Goal: Information Seeking & Learning: Learn about a topic

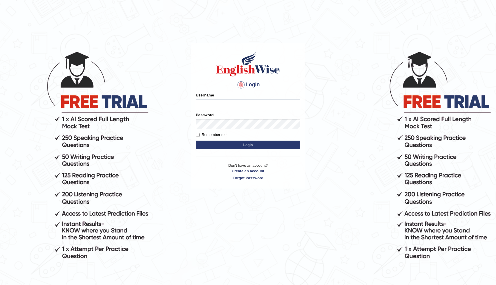
type input "modupe"
click at [260, 146] on button "Login" at bounding box center [248, 144] width 104 height 9
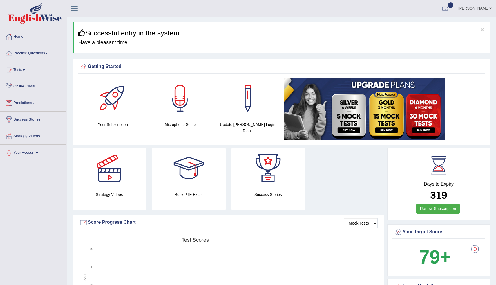
click at [26, 84] on link "Online Class" at bounding box center [33, 85] width 66 height 15
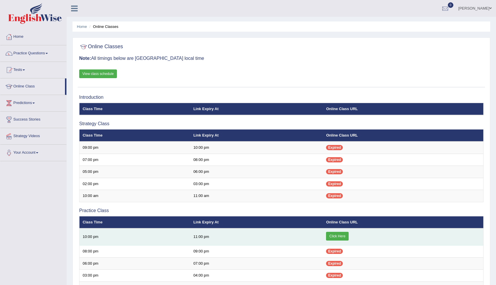
click at [335, 236] on link "Click Here" at bounding box center [337, 235] width 22 height 9
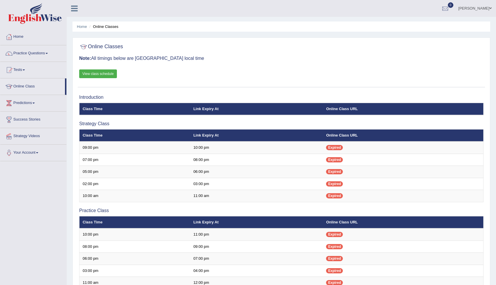
click at [42, 136] on link "Strategy Videos" at bounding box center [33, 135] width 66 height 15
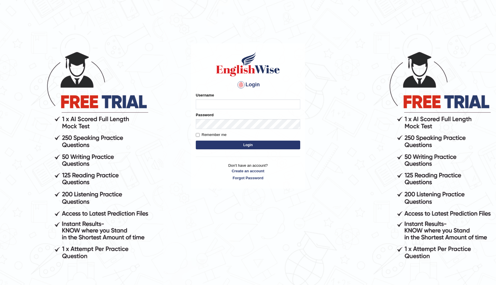
type input "modupe"
click at [220, 147] on button "Login" at bounding box center [248, 144] width 104 height 9
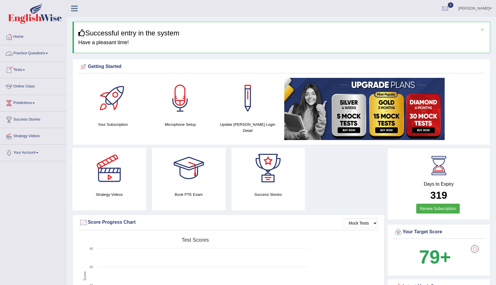
click at [43, 54] on link "Practice Questions" at bounding box center [33, 52] width 66 height 15
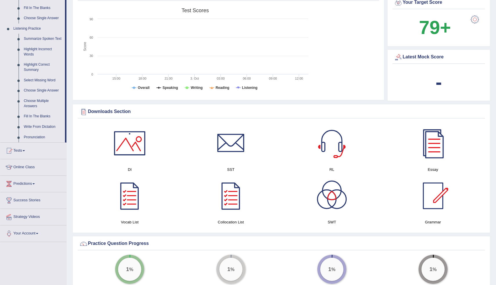
scroll to position [225, 0]
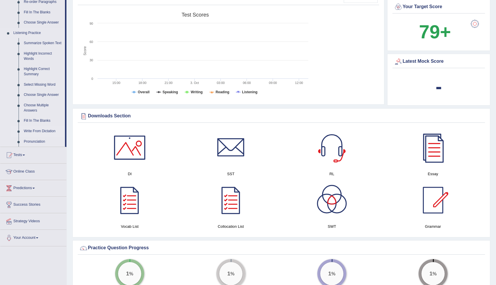
click at [37, 135] on link "Write From Dictation" at bounding box center [43, 131] width 44 height 10
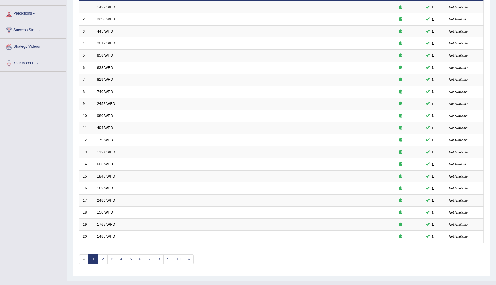
scroll to position [99, 0]
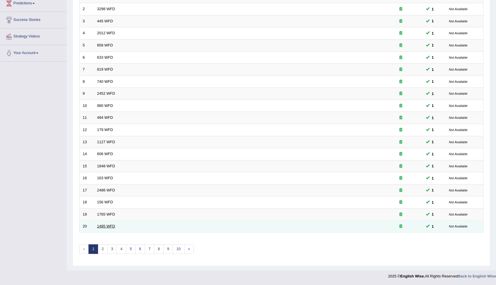
click at [108, 225] on link "1485 WFD" at bounding box center [106, 226] width 18 height 4
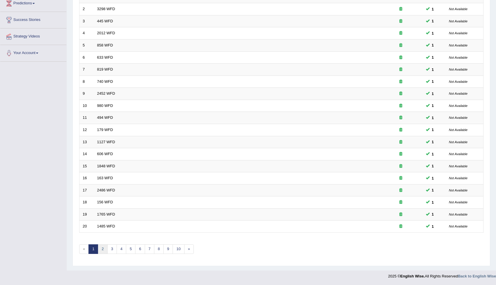
click at [105, 250] on link "2" at bounding box center [103, 249] width 10 height 10
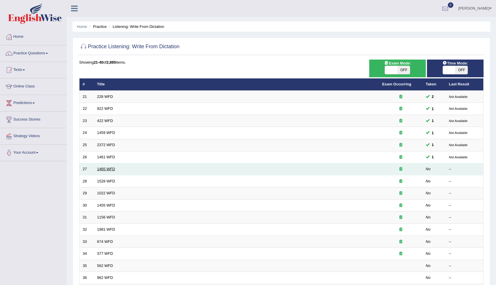
click at [112, 168] on link "1465 WFD" at bounding box center [106, 168] width 18 height 4
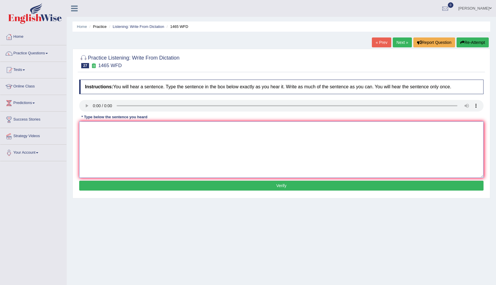
click at [87, 125] on textarea at bounding box center [281, 149] width 404 height 56
click at [89, 128] on textarea at bounding box center [281, 149] width 404 height 56
click at [86, 128] on textarea "ycftcfotwebsite." at bounding box center [281, 149] width 404 height 56
click at [86, 128] on textarea "you can find the complete form on the website." at bounding box center [281, 149] width 404 height 56
type textarea "You can find the complete form on the website."
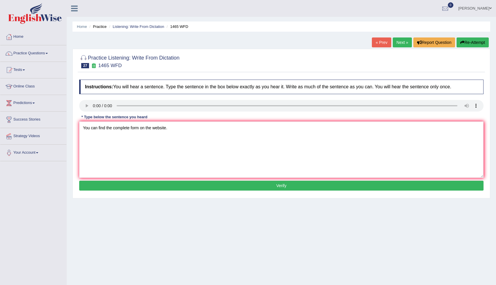
click at [195, 184] on button "Verify" at bounding box center [281, 185] width 404 height 10
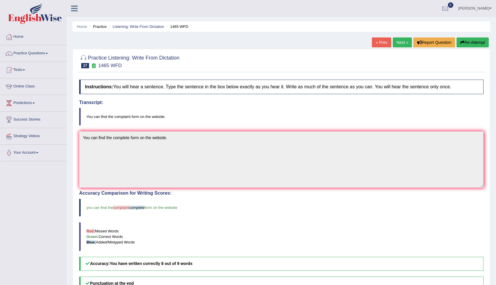
click at [399, 42] on link "Next »" at bounding box center [402, 42] width 19 height 10
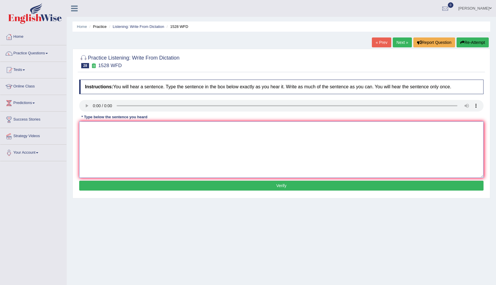
click at [88, 126] on textarea at bounding box center [281, 149] width 404 height 56
click at [90, 132] on textarea at bounding box center [281, 149] width 404 height 56
click at [86, 131] on textarea "walainmtabpaengaging." at bounding box center [281, 149] width 404 height 56
click at [91, 131] on textarea "we alainmtabpaengaging." at bounding box center [281, 149] width 404 height 56
click at [98, 129] on textarea "we are lainmtabpaengaging." at bounding box center [281, 149] width 404 height 56
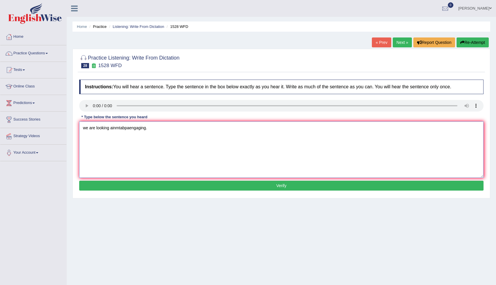
click at [112, 129] on textarea "we are looking ainmtabpaengaging." at bounding box center [281, 149] width 404 height 56
click at [117, 128] on textarea "we are looking at inmtabpaengaging." at bounding box center [281, 149] width 404 height 56
click at [140, 130] on textarea "we are looking at introducing nmtabpaengaging." at bounding box center [281, 149] width 404 height 56
click at [149, 129] on textarea "we are looking at introducing new mtabpaengaging." at bounding box center [281, 149] width 404 height 56
click at [151, 129] on textarea "we are looking at introducing new mtethods abpaengaging." at bounding box center [281, 149] width 404 height 56
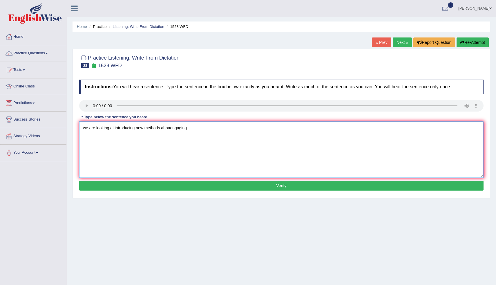
click at [163, 127] on textarea "we are looking at introducing new methods abpaengaging." at bounding box center [281, 149] width 404 height 56
click at [87, 128] on textarea "we are looking at introducing new methods that are both practical and engaging." at bounding box center [281, 149] width 404 height 56
click at [86, 128] on textarea "we are looking at introducing new methods that are both practical and engaging." at bounding box center [281, 149] width 404 height 56
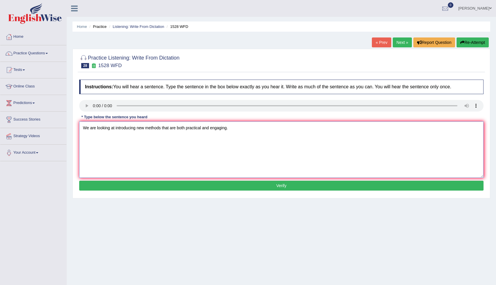
type textarea "We are looking at introducing new methods that are both practical and engaging."
click at [185, 184] on button "Verify" at bounding box center [281, 185] width 404 height 10
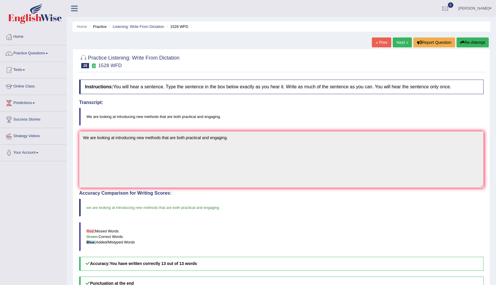
click at [398, 41] on link "Next »" at bounding box center [402, 42] width 19 height 10
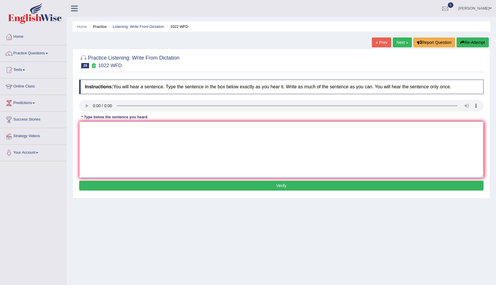
click at [92, 124] on textarea at bounding box center [281, 149] width 404 height 56
click at [88, 130] on textarea "mathematics provided foundation for providingnand analysing data." at bounding box center [281, 149] width 404 height 56
click at [87, 130] on textarea "mathematics provided foundation for providingnand analysing data." at bounding box center [281, 149] width 404 height 56
click at [125, 131] on textarea "Mathematics provided foundation for providingnand analysing data." at bounding box center [281, 149] width 404 height 56
click at [124, 131] on textarea "Mathematics provides foundation for providingnand analysing data." at bounding box center [281, 149] width 404 height 56
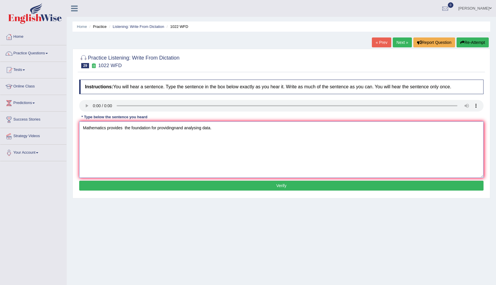
click at [160, 129] on textarea "Mathematics provides the foundation for providingnand analysing data." at bounding box center [281, 149] width 404 height 56
drag, startPoint x: 160, startPoint y: 129, endPoint x: 175, endPoint y: 131, distance: 16.1
click at [175, 131] on textarea "Mathematics provides the foundation for providingnand analysing data." at bounding box center [281, 149] width 404 height 56
type textarea "Mathematics provides the foundation for understanding and analysing data."
click at [205, 184] on button "Verify" at bounding box center [281, 185] width 404 height 10
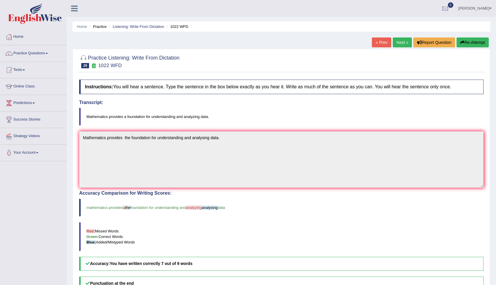
click at [399, 44] on link "Next »" at bounding box center [402, 42] width 19 height 10
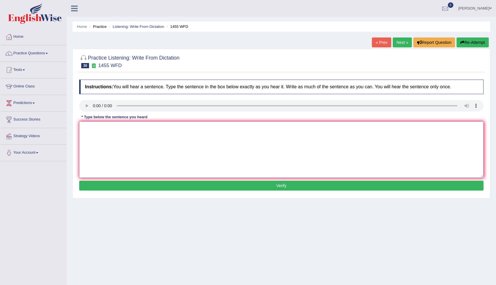
click at [95, 126] on textarea at bounding box center [281, 149] width 404 height 56
click at [90, 128] on textarea at bounding box center [281, 149] width 404 height 56
click at [86, 128] on textarea "you must wear an hard hat at the contruction site." at bounding box center [281, 149] width 404 height 56
type textarea "You must wear an hard hat at the contruction site."
click at [170, 185] on button "Verify" at bounding box center [281, 185] width 404 height 10
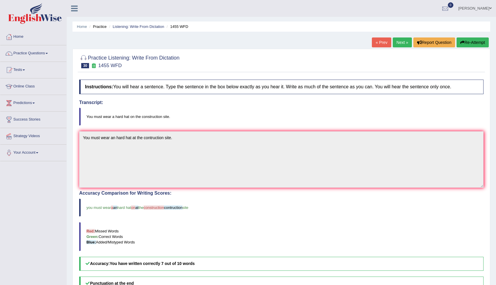
click at [396, 42] on link "Next »" at bounding box center [402, 42] width 19 height 10
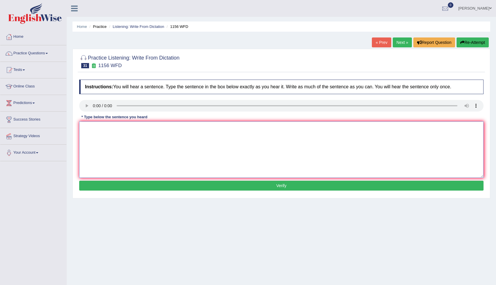
click at [93, 136] on textarea at bounding box center [281, 149] width 404 height 56
click at [86, 130] on textarea "crowscoc" at bounding box center [281, 149] width 404 height 56
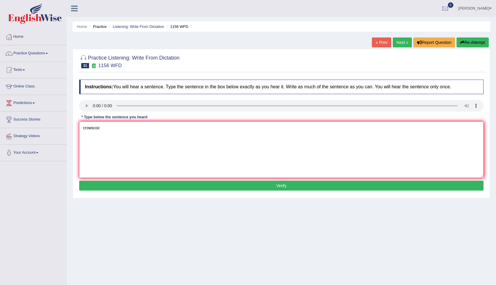
click at [86, 130] on textarea "crowscoc" at bounding box center [281, 149] width 404 height 56
click at [108, 128] on textarea "crowscoc" at bounding box center [281, 149] width 404 height 56
click at [84, 131] on textarea "crowscoc chemical reactions occur when substances combine or change" at bounding box center [281, 149] width 404 height 56
drag, startPoint x: 84, startPoint y: 131, endPoint x: 101, endPoint y: 131, distance: 16.8
click at [101, 131] on textarea "crowscoc chemical reactions occur when substances combine or change" at bounding box center [281, 149] width 404 height 56
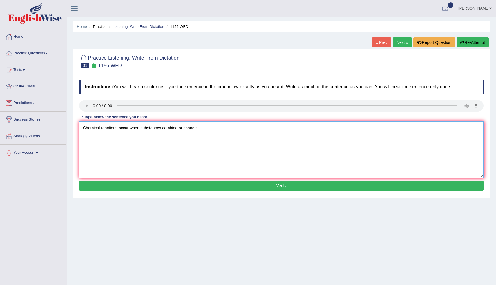
type textarea "Chemical reactions occur when substances combine or change"
click at [171, 181] on button "Verify" at bounding box center [281, 185] width 404 height 10
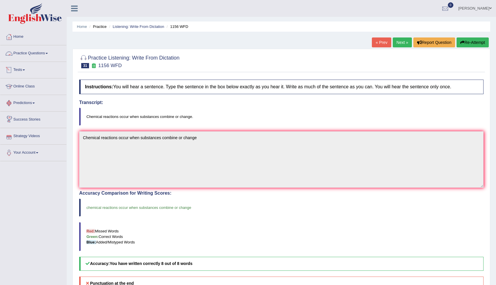
click at [36, 54] on link "Practice Questions" at bounding box center [33, 52] width 66 height 15
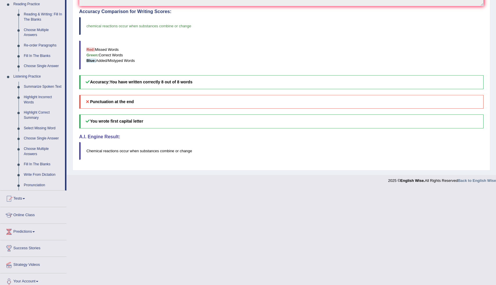
scroll to position [192, 0]
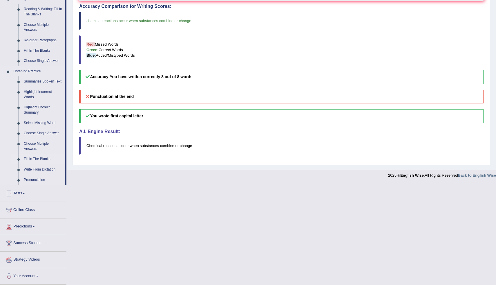
click at [42, 159] on link "Fill In The Blanks" at bounding box center [43, 159] width 44 height 10
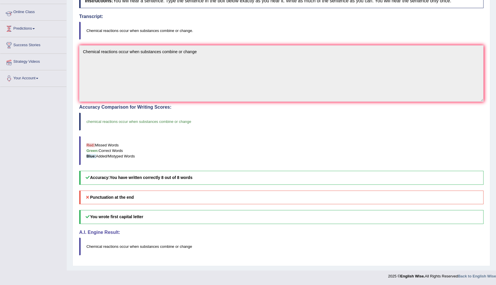
scroll to position [85, 0]
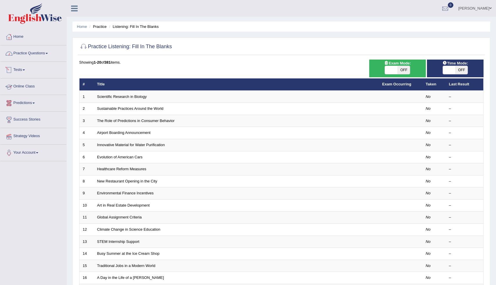
click at [40, 53] on link "Practice Questions" at bounding box center [33, 52] width 66 height 15
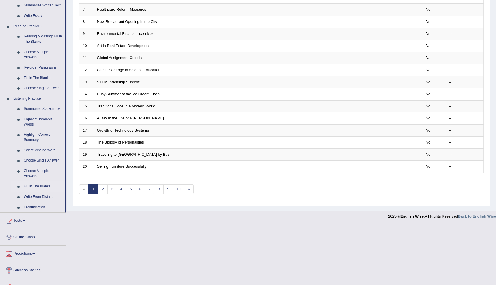
scroll to position [160, 0]
click at [48, 191] on link "Fill In The Blanks" at bounding box center [43, 185] width 44 height 10
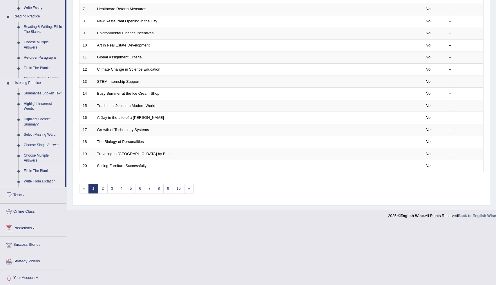
scroll to position [99, 0]
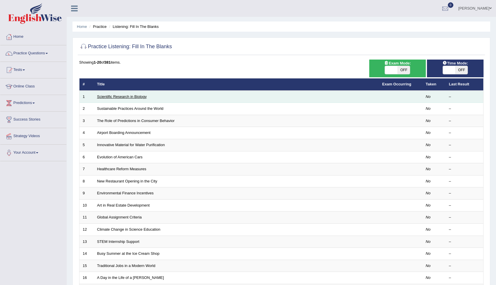
click at [142, 97] on link "Scientific Research in Biology" at bounding box center [122, 96] width 50 height 4
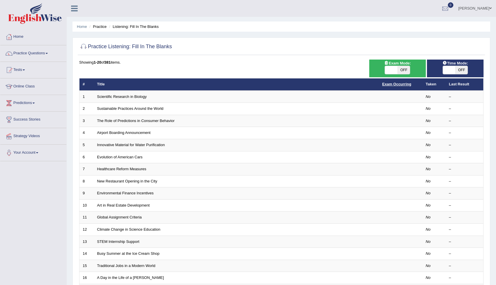
click at [393, 82] on link "Exam Occurring" at bounding box center [396, 84] width 29 height 4
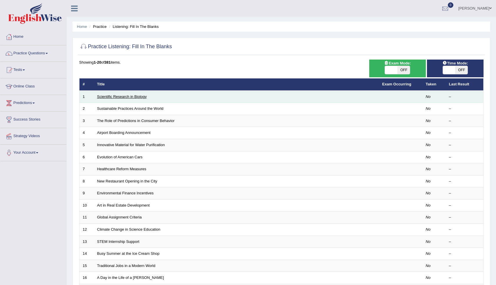
click at [135, 97] on link "Scientific Research in Biology" at bounding box center [122, 96] width 50 height 4
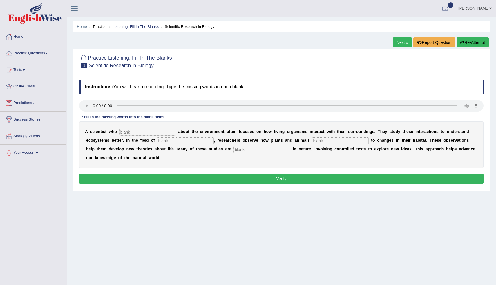
click at [134, 132] on input "text" at bounding box center [147, 131] width 57 height 7
type input "cares"
click at [196, 144] on input "text" at bounding box center [185, 140] width 57 height 7
type input "biology"
click at [312, 141] on input "text" at bounding box center [340, 140] width 57 height 7
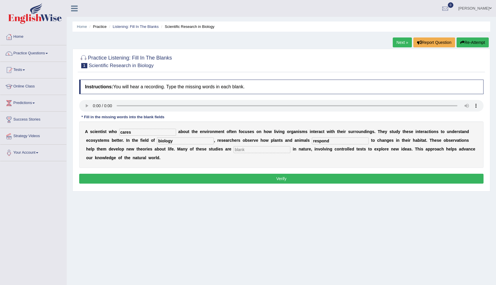
type input "respond"
click at [248, 151] on input "text" at bounding box center [261, 149] width 57 height 7
type input "experimental"
click at [287, 178] on button "Verify" at bounding box center [281, 178] width 404 height 10
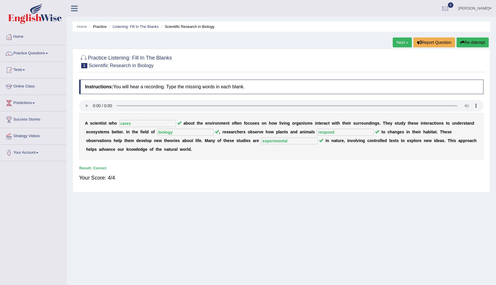
scroll to position [20, 0]
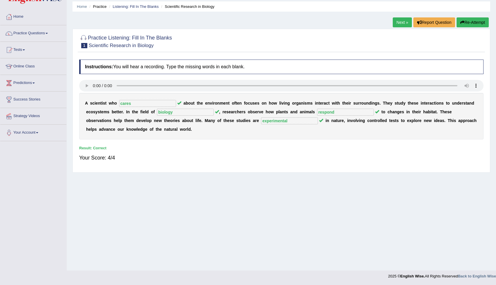
click at [402, 20] on link "Next »" at bounding box center [402, 22] width 19 height 10
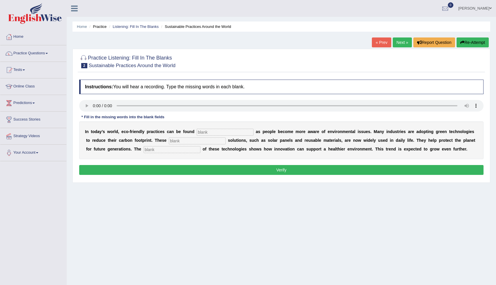
click at [212, 133] on input "text" at bounding box center [225, 131] width 57 height 7
type input "everywhere"
click at [202, 141] on input "text" at bounding box center [197, 140] width 57 height 7
type input "sustainable"
click at [172, 150] on input "text" at bounding box center [172, 149] width 57 height 7
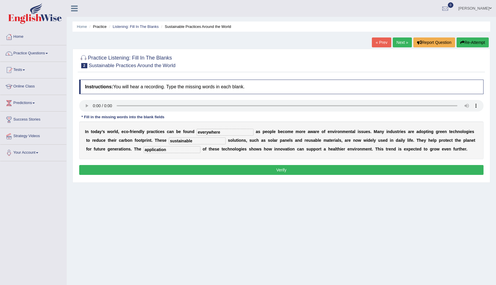
type input "application"
click at [189, 169] on button "Verify" at bounding box center [281, 170] width 404 height 10
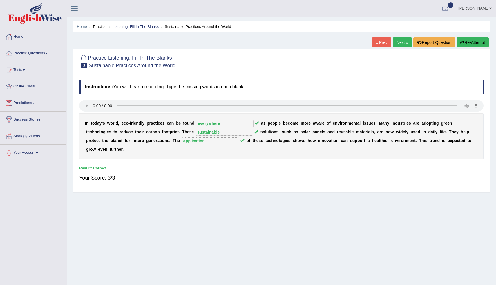
click at [402, 44] on link "Next »" at bounding box center [402, 42] width 19 height 10
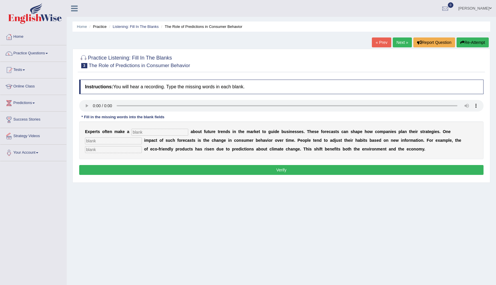
click at [142, 133] on input "text" at bounding box center [159, 131] width 57 height 7
type input "prediction"
click at [131, 141] on input "text" at bounding box center [113, 140] width 57 height 7
type input "profound"
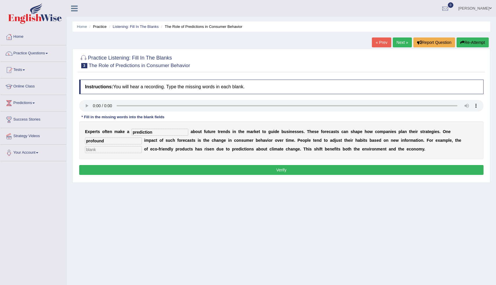
click at [128, 150] on input "text" at bounding box center [113, 149] width 57 height 7
type input "consumption"
click at [172, 169] on button "Verify" at bounding box center [281, 170] width 404 height 10
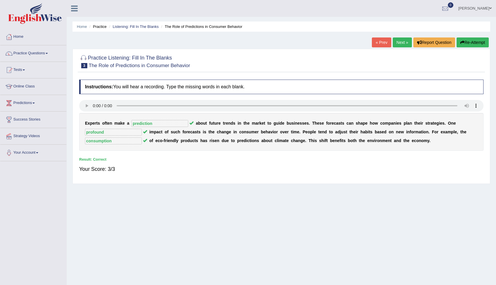
click at [395, 46] on link "Next »" at bounding box center [402, 42] width 19 height 10
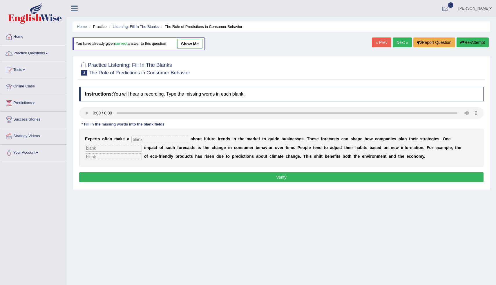
click at [402, 44] on link "Next »" at bounding box center [402, 42] width 19 height 10
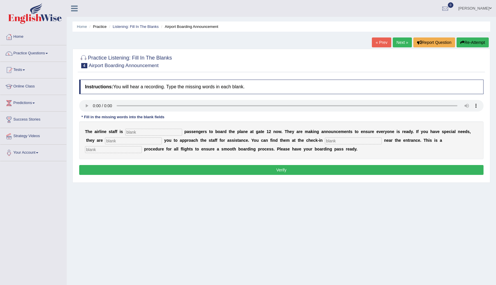
click at [142, 146] on input "text" at bounding box center [113, 149] width 57 height 7
type input "regular"
click at [325, 141] on input "text" at bounding box center [353, 140] width 57 height 7
type input "desk"
click at [121, 141] on input "text" at bounding box center [133, 140] width 57 height 7
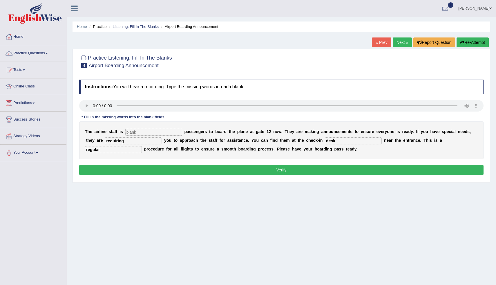
type input "requiring"
click at [141, 133] on input "text" at bounding box center [153, 131] width 57 height 7
type input "inviting"
click at [248, 174] on button "Verify" at bounding box center [281, 170] width 404 height 10
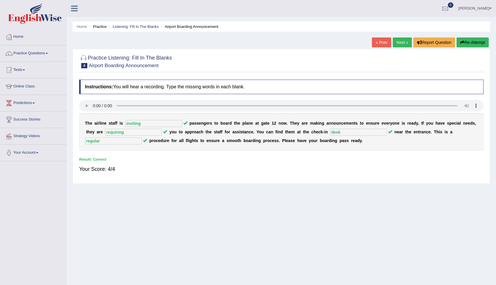
click at [403, 43] on link "Next »" at bounding box center [402, 42] width 19 height 10
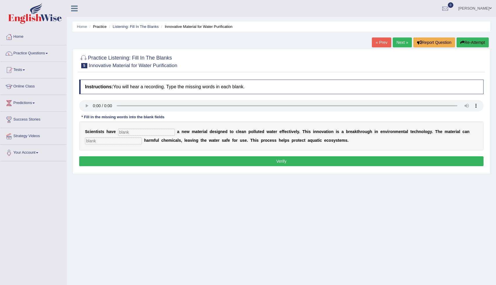
click at [140, 130] on input "text" at bounding box center [146, 131] width 57 height 7
type input "made"
click at [126, 141] on input "text" at bounding box center [113, 140] width 57 height 7
type input "absorb"
click at [214, 162] on button "Verify" at bounding box center [281, 161] width 404 height 10
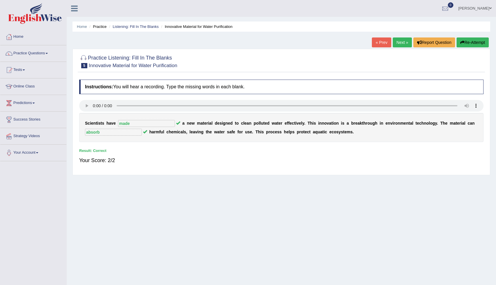
click at [400, 41] on link "Next »" at bounding box center [402, 42] width 19 height 10
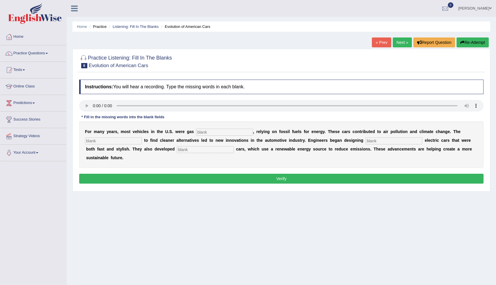
click at [207, 135] on input "text" at bounding box center [224, 131] width 57 height 7
type input "powered"
click at [129, 141] on input "text" at bounding box center [113, 140] width 57 height 7
type input "urgency"
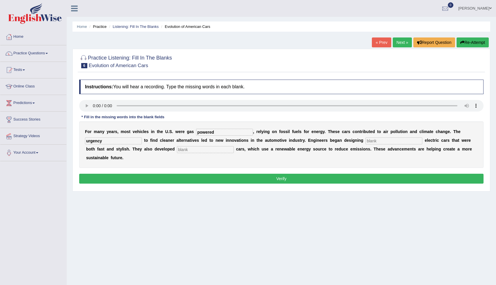
click at [189, 151] on input "text" at bounding box center [205, 149] width 57 height 7
click at [177, 149] on input "text" at bounding box center [205, 149] width 57 height 7
type input "hydrogen"
click at [379, 142] on input "text" at bounding box center [393, 140] width 57 height 7
type input "sleek"
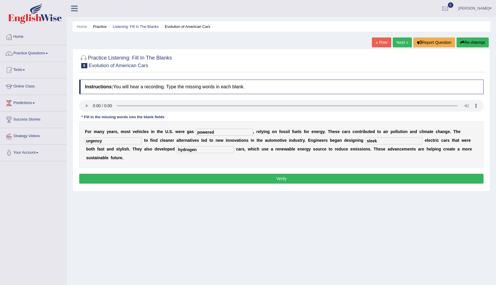
click at [346, 177] on button "Verify" at bounding box center [281, 178] width 404 height 10
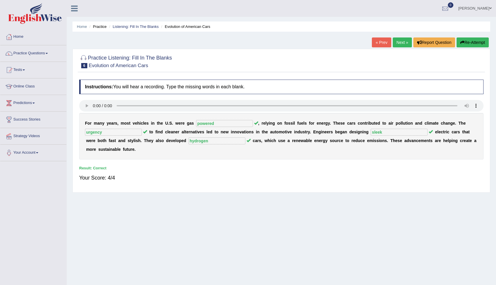
click at [398, 39] on link "Next »" at bounding box center [402, 42] width 19 height 10
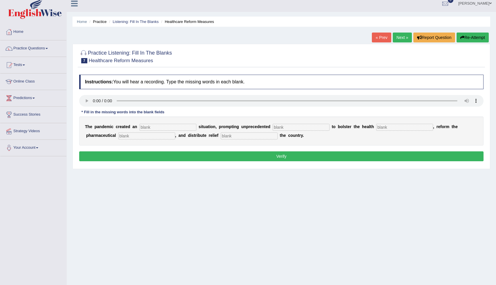
scroll to position [4, 0]
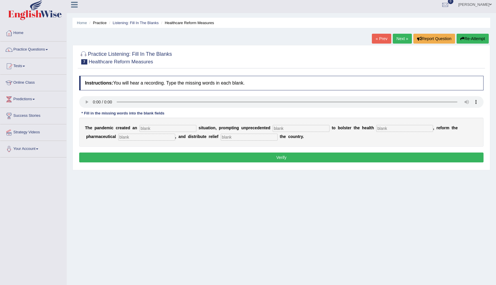
click at [159, 128] on input "text" at bounding box center [168, 128] width 57 height 7
type input "urgent"
click at [276, 129] on input "text" at bounding box center [301, 128] width 57 height 7
type input "contribution"
click at [376, 127] on input "text" at bounding box center [404, 128] width 57 height 7
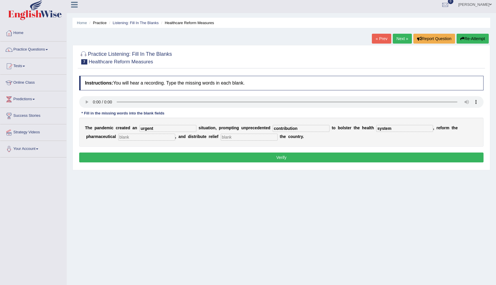
type input "system"
click at [128, 137] on input "text" at bounding box center [146, 136] width 57 height 7
type input "sector"
click at [221, 137] on input "text" at bounding box center [249, 136] width 57 height 7
type input "for other"
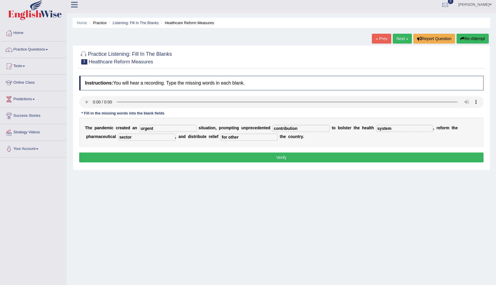
click at [269, 156] on button "Verify" at bounding box center [281, 157] width 404 height 10
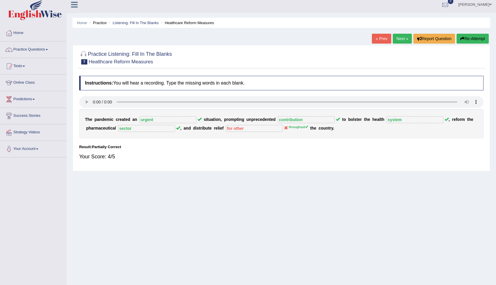
click at [401, 41] on link "Next »" at bounding box center [402, 39] width 19 height 10
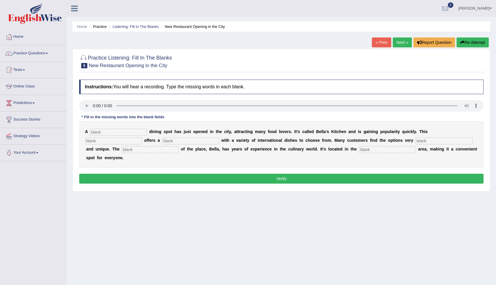
click at [96, 133] on input "text" at bounding box center [118, 131] width 57 height 7
type input "new"
click at [142, 137] on input "text" at bounding box center [113, 140] width 57 height 7
type input "restaunrant"
click at [162, 144] on input "text" at bounding box center [190, 140] width 57 height 7
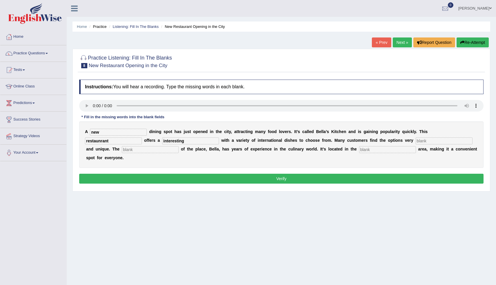
type input "interesting"
click at [416, 143] on input "text" at bounding box center [444, 140] width 57 height 7
click at [416, 140] on input "text" at bounding box center [444, 140] width 57 height 7
type input "intresesting"
click at [162, 142] on input "interesting" at bounding box center [190, 140] width 57 height 7
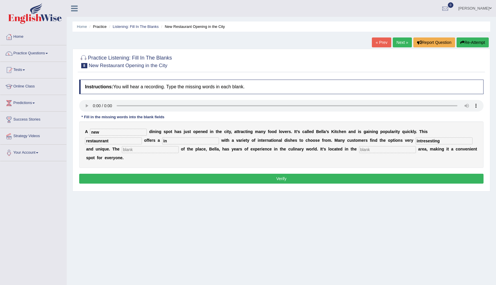
type input "i"
type input "menu"
click at [122, 149] on input "text" at bounding box center [150, 149] width 57 height 7
type input "owner"
click at [359, 150] on input "text" at bounding box center [387, 149] width 57 height 7
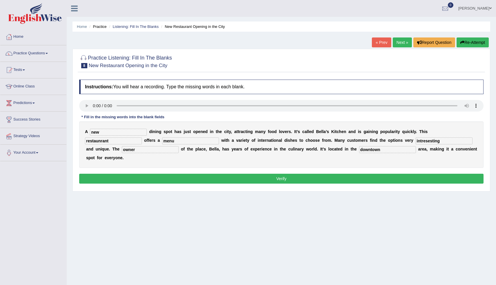
click at [359, 150] on input "downtown" at bounding box center [387, 149] width 57 height 7
type input "downtown"
click at [142, 137] on input "restaunrant" at bounding box center [113, 140] width 57 height 7
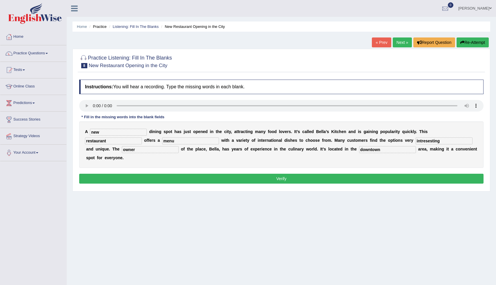
type input "restaurant"
click at [301, 173] on button "Verify" at bounding box center [281, 178] width 404 height 10
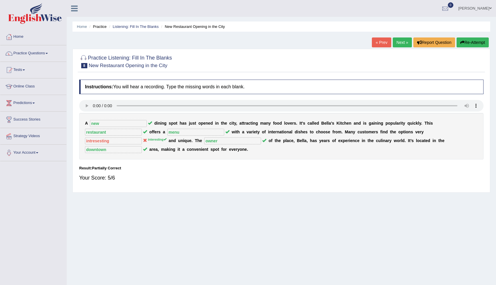
click at [401, 45] on link "Next »" at bounding box center [402, 42] width 19 height 10
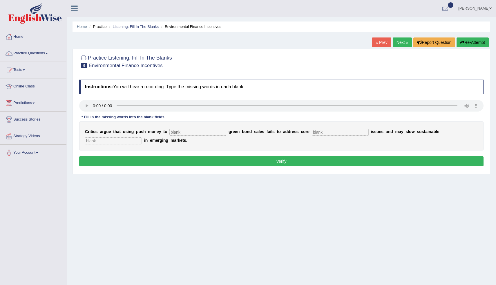
click at [179, 135] on div "C r i t i c s a r g u e t h a t u s i n g p u s h m o n e y t o g r e e n b o n…" at bounding box center [281, 135] width 404 height 29
click at [180, 133] on input "text" at bounding box center [197, 131] width 57 height 7
type input "boost"
click at [327, 132] on input "text" at bounding box center [340, 131] width 57 height 7
type input "climate"
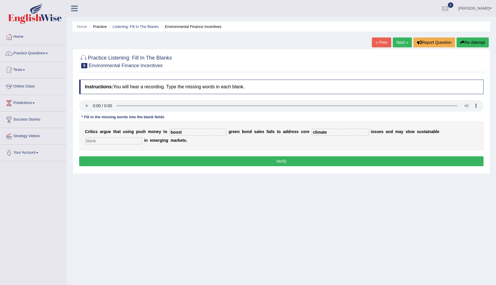
click at [142, 137] on input "text" at bounding box center [113, 140] width 57 height 7
type input "development"
click at [298, 163] on button "Verify" at bounding box center [281, 161] width 404 height 10
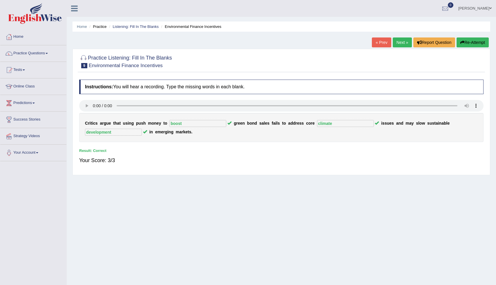
click at [402, 44] on link "Next »" at bounding box center [402, 42] width 19 height 10
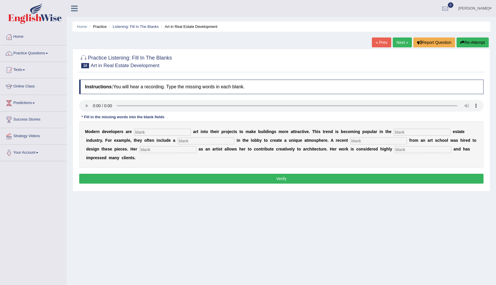
click at [146, 131] on input "text" at bounding box center [162, 131] width 57 height 7
type input "incorporating"
click at [394, 133] on input "text" at bounding box center [422, 131] width 57 height 7
type input "real"
click at [178, 142] on input "text" at bounding box center [206, 140] width 57 height 7
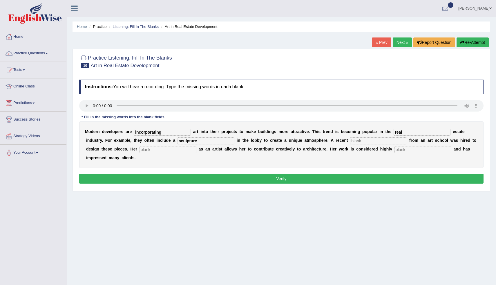
type input "sculpture"
click at [350, 143] on input "text" at bounding box center [378, 140] width 57 height 7
type input "graduate"
click at [140, 152] on input "text" at bounding box center [168, 149] width 57 height 7
type input "profession"
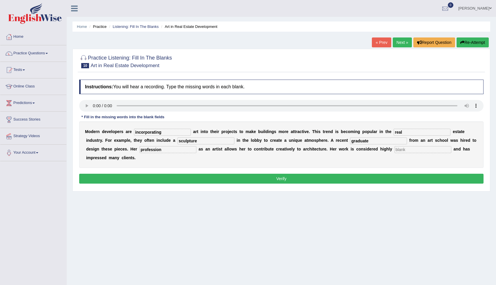
click at [394, 151] on input "text" at bounding box center [422, 149] width 57 height 7
type input "professional"
click at [337, 173] on button "Verify" at bounding box center [281, 178] width 404 height 10
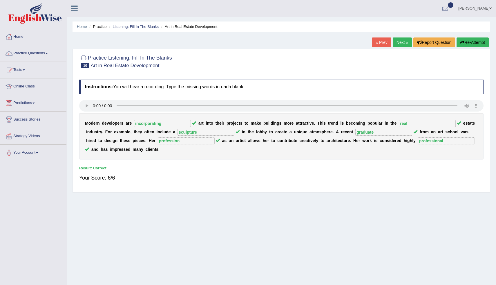
click at [401, 44] on link "Next »" at bounding box center [402, 42] width 19 height 10
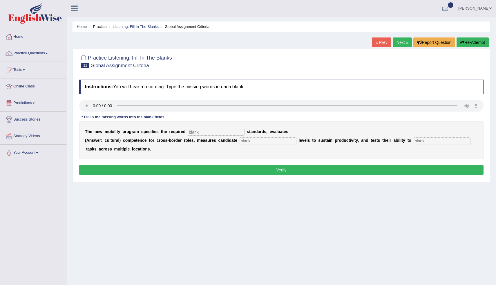
click at [197, 133] on input "text" at bounding box center [216, 131] width 57 height 7
type input "qualifications"
click at [249, 142] on input "text" at bounding box center [268, 140] width 57 height 7
click at [414, 142] on input "text" at bounding box center [442, 140] width 57 height 7
type input "distribute"
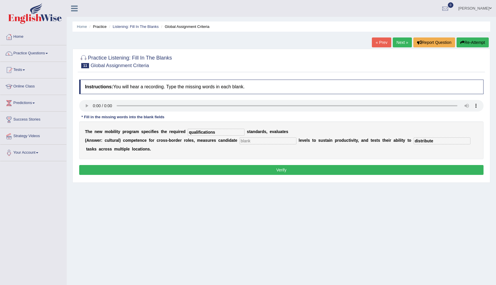
click at [280, 143] on input "text" at bounding box center [268, 140] width 57 height 7
click at [258, 143] on input "text" at bounding box center [268, 140] width 57 height 7
type input "energy"
click at [294, 168] on button "Verify" at bounding box center [281, 170] width 404 height 10
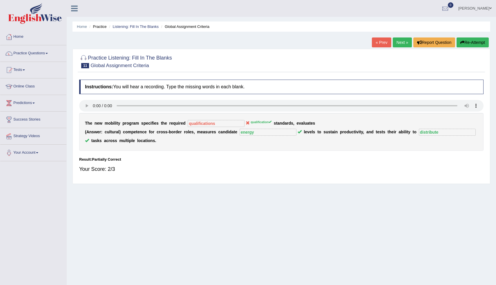
click at [400, 45] on link "Next »" at bounding box center [402, 42] width 19 height 10
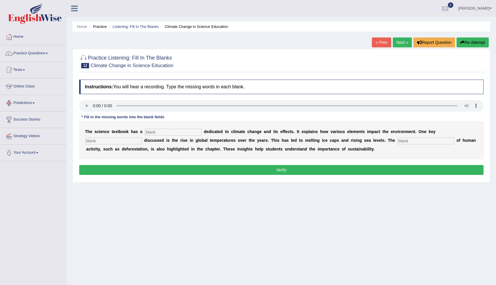
click at [397, 143] on input "text" at bounding box center [425, 140] width 57 height 7
type input "contribution"
click at [142, 137] on input "text" at bounding box center [113, 140] width 57 height 7
type input "factor"
click at [164, 133] on input "text" at bounding box center [173, 131] width 57 height 7
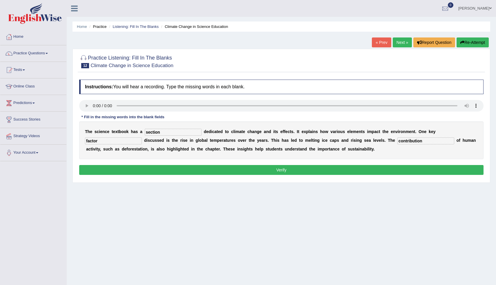
type input "section"
click at [237, 172] on button "Verify" at bounding box center [281, 170] width 404 height 10
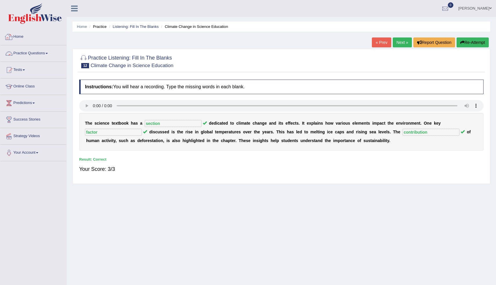
click at [37, 48] on link "Practice Questions" at bounding box center [33, 52] width 66 height 15
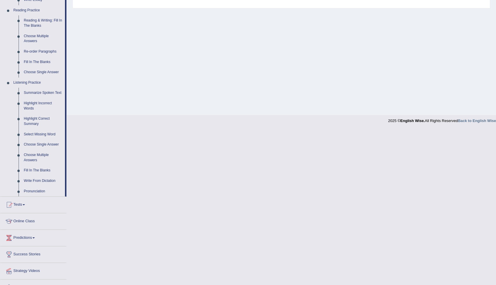
scroll to position [178, 0]
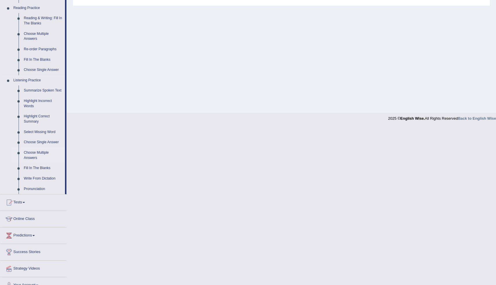
click at [40, 158] on link "Choose Multiple Answers" at bounding box center [43, 154] width 44 height 15
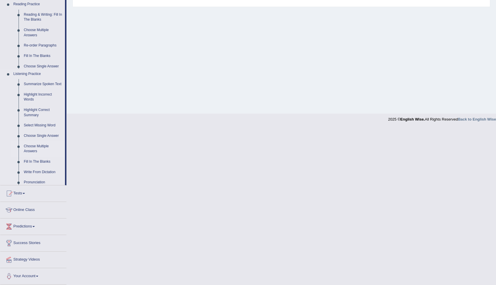
scroll to position [67, 0]
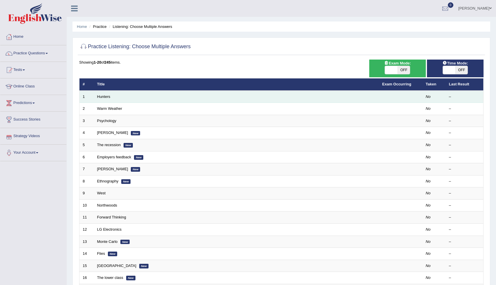
click at [111, 97] on td "Hunters" at bounding box center [236, 96] width 285 height 12
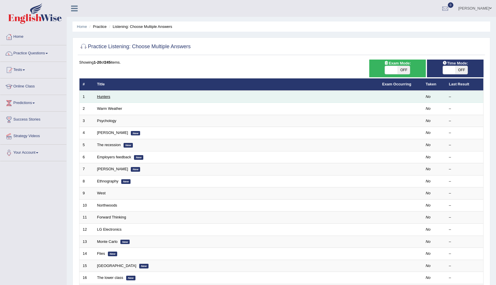
click at [106, 96] on link "Hunters" at bounding box center [103, 96] width 13 height 4
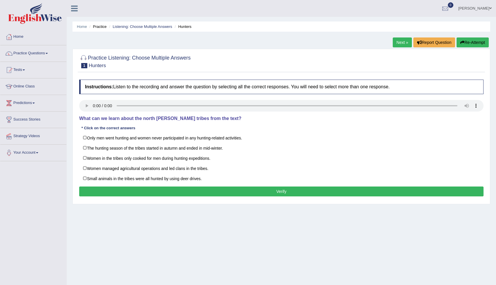
scroll to position [3, 0]
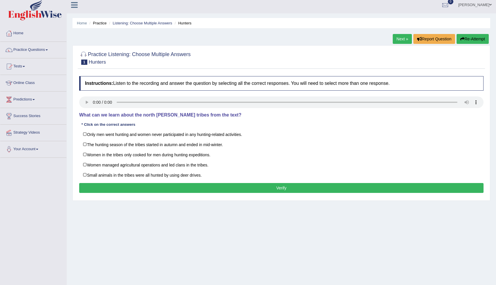
click at [29, 49] on link "Practice Questions" at bounding box center [33, 49] width 66 height 15
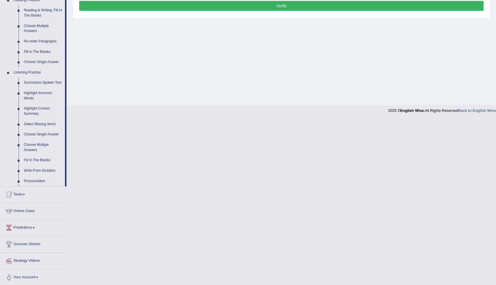
scroll to position [192, 0]
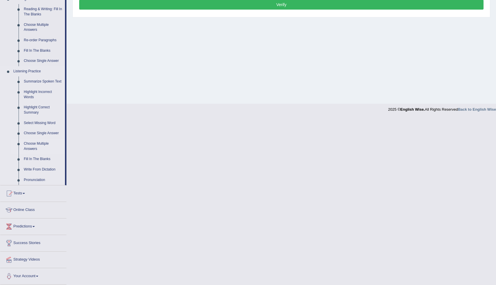
click at [32, 142] on link "Choose Multiple Answers" at bounding box center [43, 145] width 44 height 15
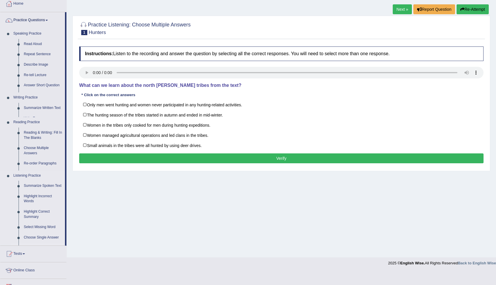
scroll to position [20, 0]
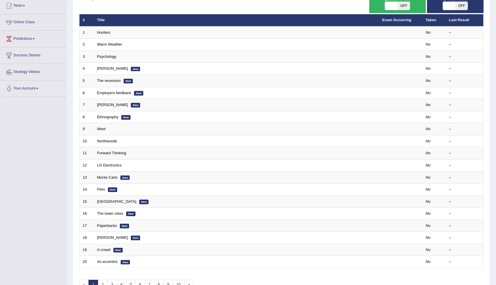
scroll to position [99, 0]
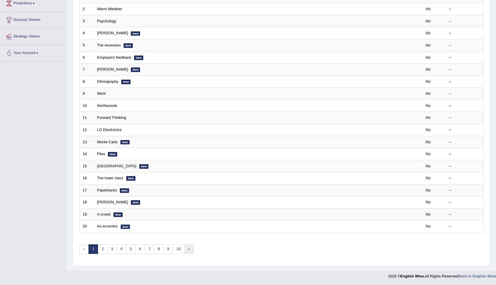
click at [185, 248] on link "»" at bounding box center [189, 249] width 10 height 10
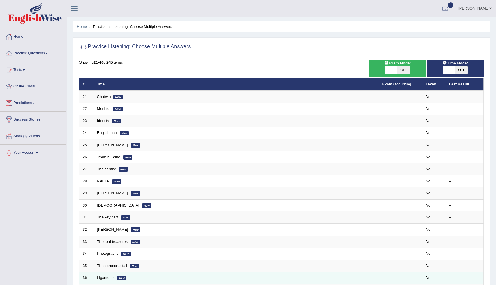
scroll to position [99, 0]
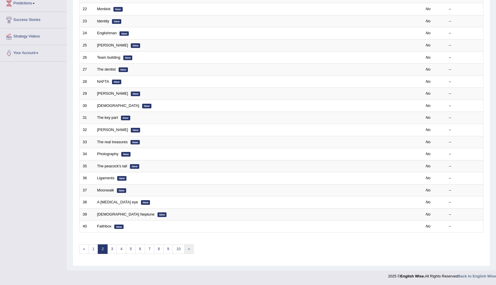
click at [187, 249] on link "»" at bounding box center [189, 249] width 10 height 10
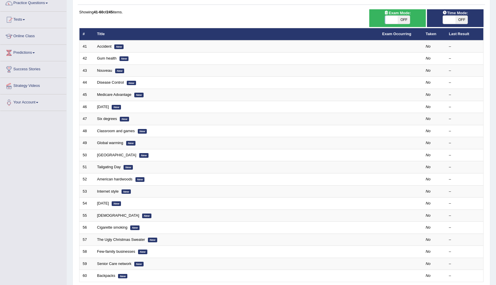
scroll to position [99, 0]
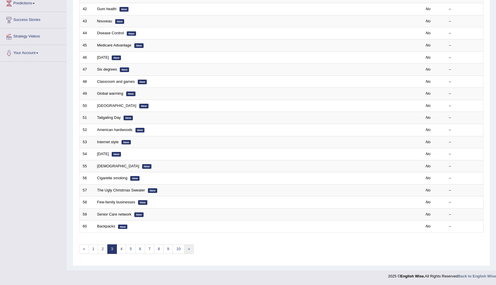
click at [187, 249] on link "»" at bounding box center [189, 249] width 10 height 10
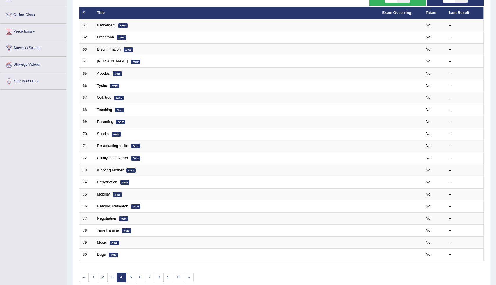
scroll to position [99, 0]
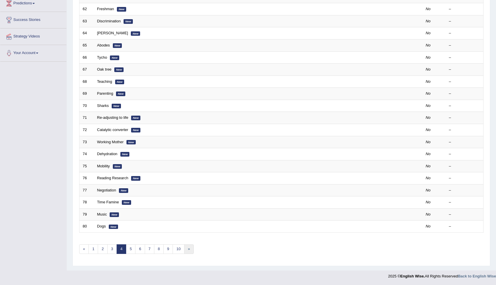
click at [187, 249] on link "»" at bounding box center [189, 249] width 10 height 10
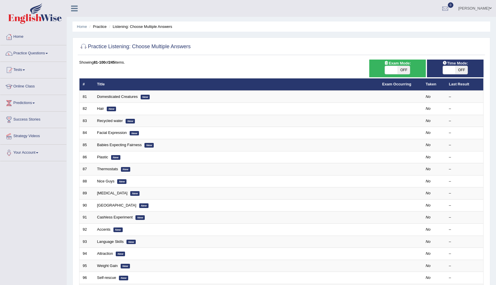
click at [395, 81] on th "Exam Occurring" at bounding box center [401, 84] width 44 height 12
click at [395, 85] on link "Exam Occurring" at bounding box center [396, 84] width 29 height 4
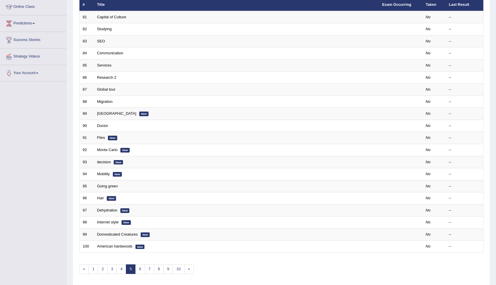
scroll to position [99, 0]
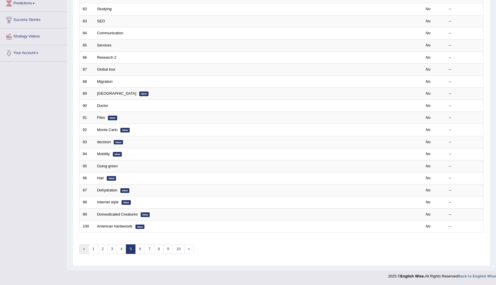
click at [87, 251] on link "«" at bounding box center [84, 249] width 10 height 10
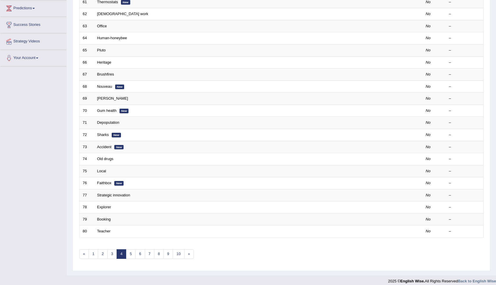
scroll to position [99, 0]
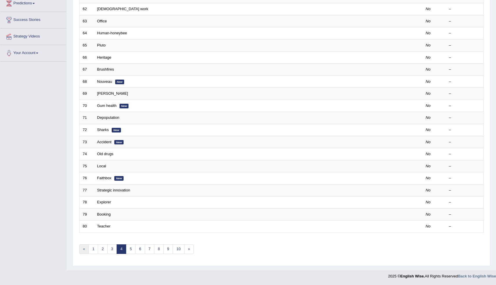
click at [87, 251] on link "«" at bounding box center [84, 249] width 10 height 10
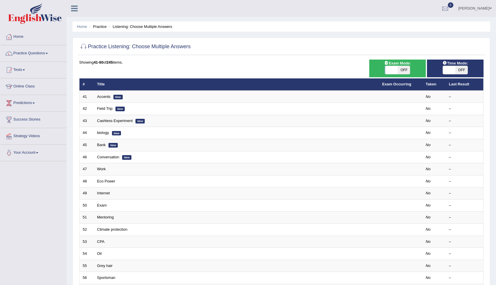
scroll to position [99, 0]
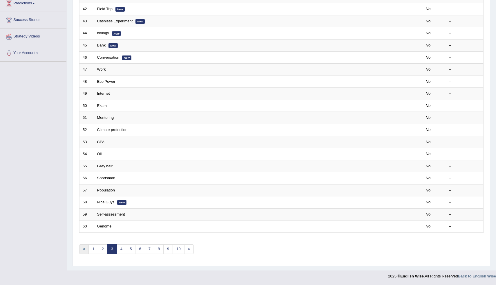
click at [84, 250] on link "«" at bounding box center [84, 249] width 10 height 10
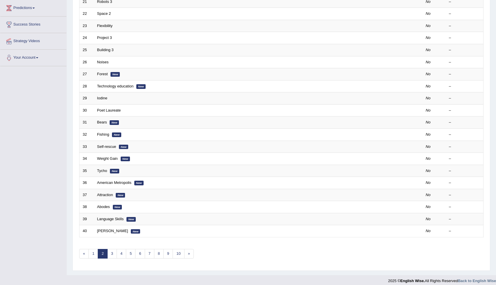
scroll to position [99, 0]
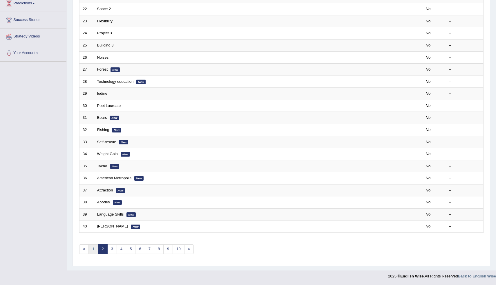
click at [90, 249] on link "1" at bounding box center [93, 249] width 10 height 10
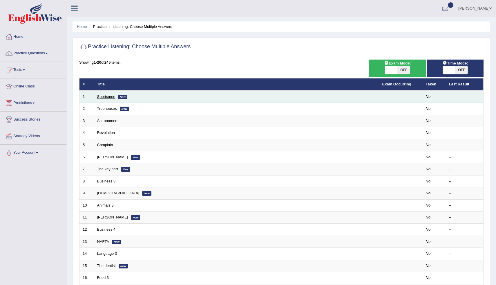
click at [110, 96] on link "Sportsmen" at bounding box center [106, 96] width 18 height 4
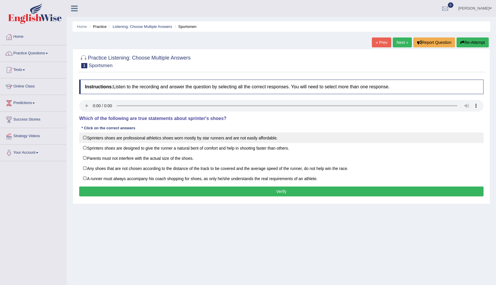
click at [89, 137] on label "Sprinters shoes are professional athletics shoes worn mostly by star runners an…" at bounding box center [281, 137] width 404 height 10
checkbox input "true"
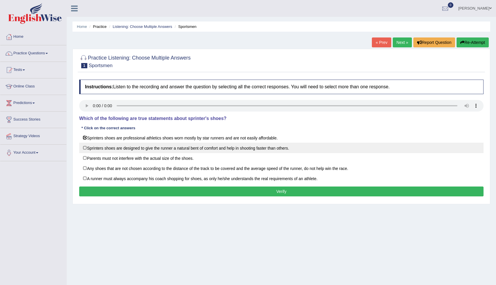
click at [87, 149] on label "Sprinters shoes are designed to give the runner a natural bent of comfort and h…" at bounding box center [281, 147] width 404 height 10
checkbox input "true"
click at [192, 191] on button "Verify" at bounding box center [281, 191] width 404 height 10
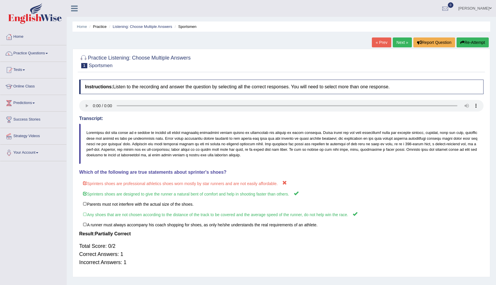
click at [406, 39] on link "Next »" at bounding box center [402, 42] width 19 height 10
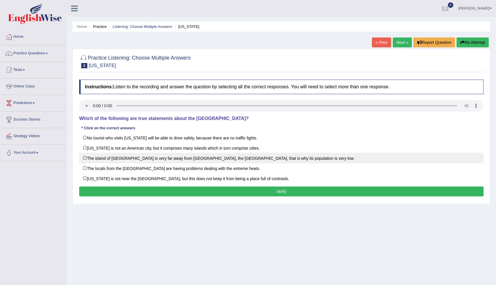
click at [89, 158] on label "The island of [GEOGRAPHIC_DATA] is very far away from [GEOGRAPHIC_DATA], the [G…" at bounding box center [281, 158] width 404 height 10
checkbox input "true"
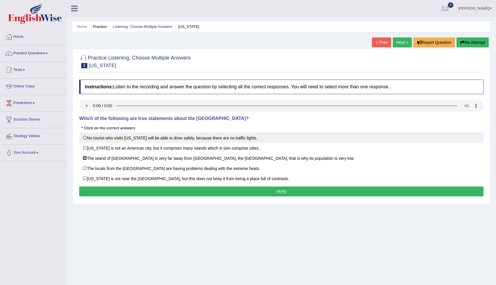
click at [87, 139] on label "No tourist who visits Hawaii will be able to drive safely, because there are no…" at bounding box center [281, 137] width 404 height 10
checkbox input "true"
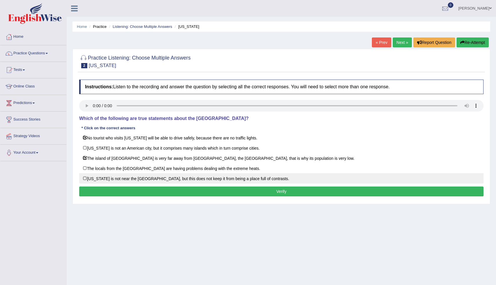
click at [87, 179] on label "Hawaii is not near the mainland United States, but this does not keep it from b…" at bounding box center [281, 178] width 404 height 10
checkbox input "true"
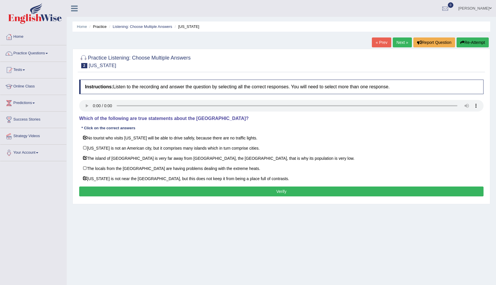
click at [136, 192] on button "Verify" at bounding box center [281, 191] width 404 height 10
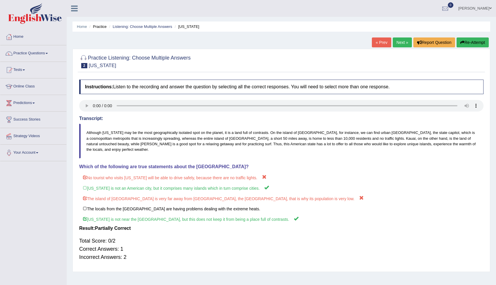
click at [395, 42] on link "Next »" at bounding box center [402, 42] width 19 height 10
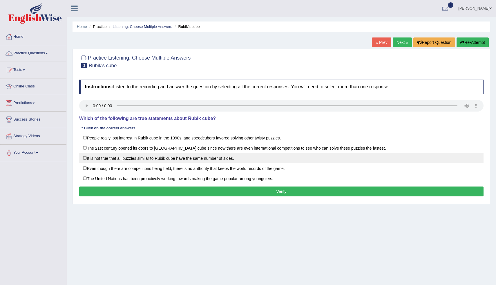
click at [93, 158] on label "It is not true that all puzzles similar to Rubik cube have the same number of s…" at bounding box center [281, 158] width 404 height 10
click at [89, 157] on label "It is not true that all puzzles similar to Rubik cube have the same number of s…" at bounding box center [281, 158] width 404 height 10
checkbox input "false"
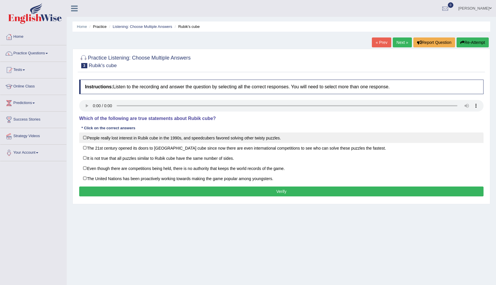
click at [102, 142] on label "People really lost interest in Rubik cube in the 1990s, and speedcubers favored…" at bounding box center [281, 137] width 404 height 10
checkbox input "true"
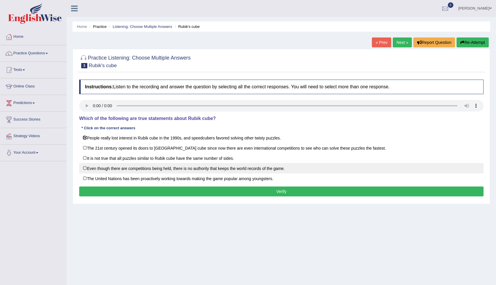
click at [106, 172] on label "Even though there are competitions being held, there is no authority that keeps…" at bounding box center [281, 168] width 404 height 10
checkbox input "true"
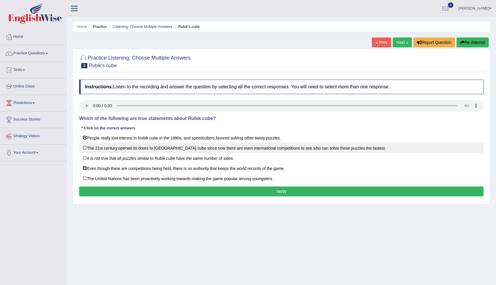
click at [118, 151] on label "The 21st century opened its doors to Rubik cube since now there are even intern…" at bounding box center [281, 147] width 404 height 10
checkbox input "true"
click at [147, 189] on button "Verify" at bounding box center [281, 191] width 404 height 10
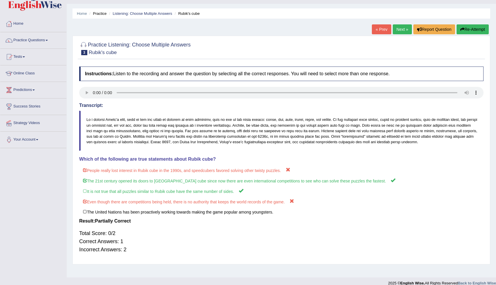
scroll to position [20, 0]
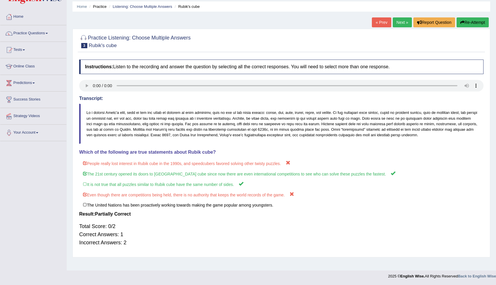
click at [402, 23] on link "Next »" at bounding box center [402, 22] width 19 height 10
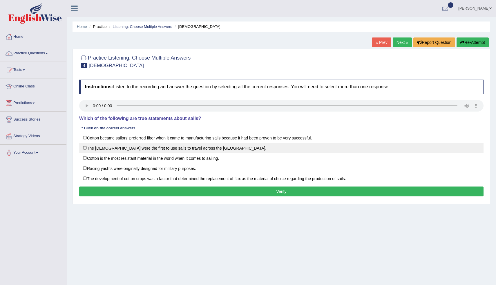
click at [86, 149] on label "The [DEMOGRAPHIC_DATA] were the first to use sails to travel across the [GEOGRA…" at bounding box center [281, 147] width 404 height 10
checkbox input "true"
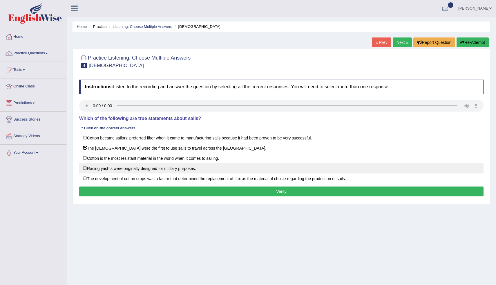
click at [92, 167] on label "Racing yachts were originally designed for military purposes." at bounding box center [281, 168] width 404 height 10
checkbox input "true"
click at [401, 44] on link "Next »" at bounding box center [402, 42] width 19 height 10
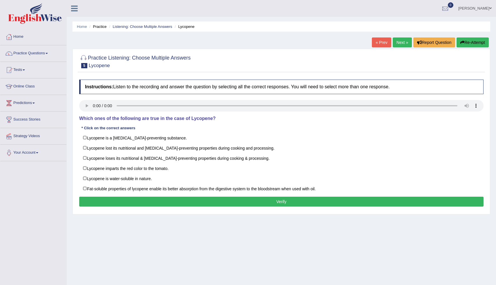
click at [383, 41] on link "« Prev" at bounding box center [381, 42] width 19 height 10
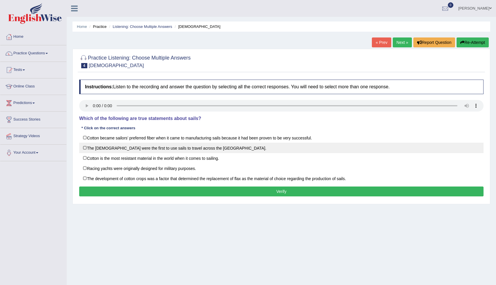
click at [88, 147] on label "The [DEMOGRAPHIC_DATA] were the first to use sails to travel across the [GEOGRA…" at bounding box center [281, 147] width 404 height 10
checkbox input "true"
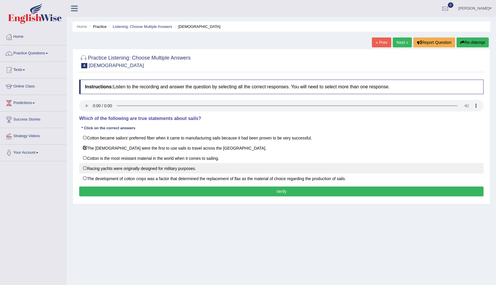
click at [164, 170] on label "Racing yachts were originally designed for military purposes." at bounding box center [281, 168] width 404 height 10
checkbox input "true"
click at [213, 192] on button "Verify" at bounding box center [281, 191] width 404 height 10
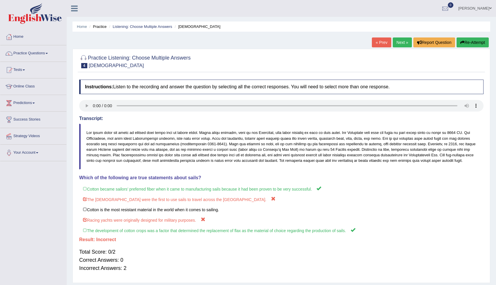
click at [467, 47] on button "Re-Attempt" at bounding box center [473, 42] width 32 height 10
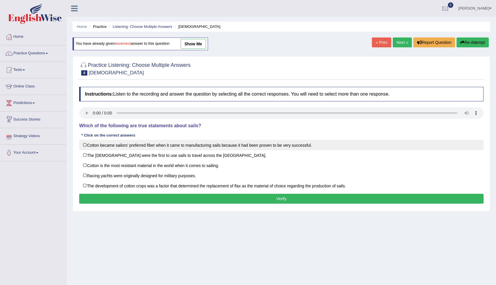
click at [86, 148] on label "Cotton became sailors’ preferred fiber when it came to manufacturing sails beca…" at bounding box center [281, 145] width 404 height 10
checkbox input "true"
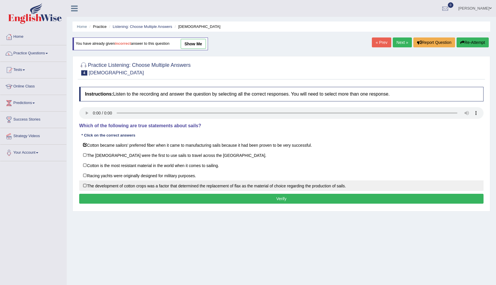
click at [85, 185] on label "The development of cotton crops was a factor that determined the replacement of…" at bounding box center [281, 185] width 404 height 10
checkbox input "true"
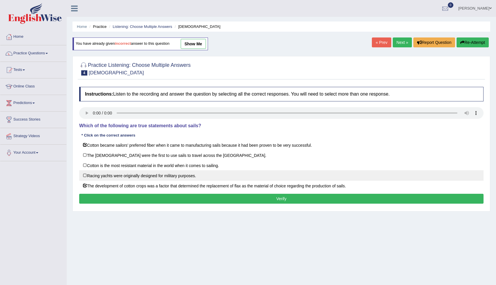
click at [147, 170] on label "Racing yachts were originally designed for military purposes." at bounding box center [281, 175] width 404 height 10
click at [89, 176] on label "Racing yachts were originally designed for military purposes." at bounding box center [281, 175] width 404 height 10
checkbox input "false"
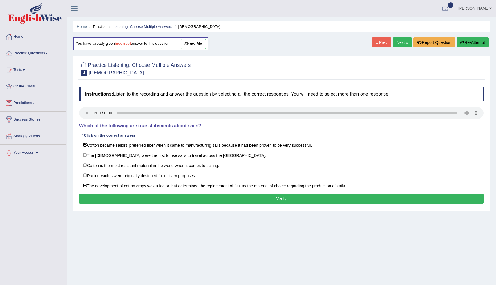
click at [211, 197] on button "Verify" at bounding box center [281, 198] width 404 height 10
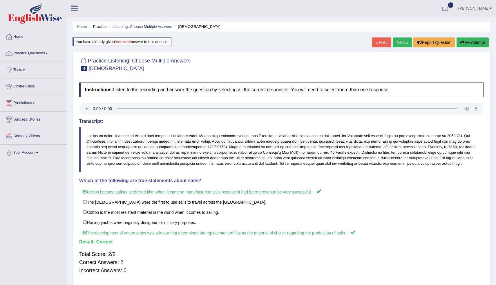
scroll to position [1, 0]
click at [403, 38] on link "Next »" at bounding box center [402, 42] width 19 height 10
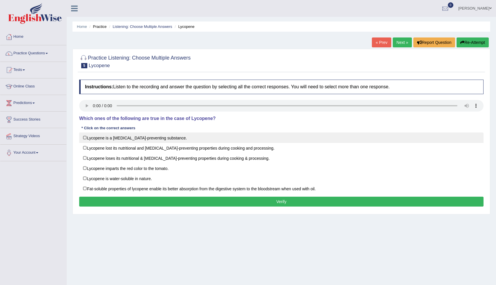
click at [86, 137] on label "Lycopene is a [MEDICAL_DATA]-preventing substance." at bounding box center [281, 137] width 404 height 10
checkbox input "true"
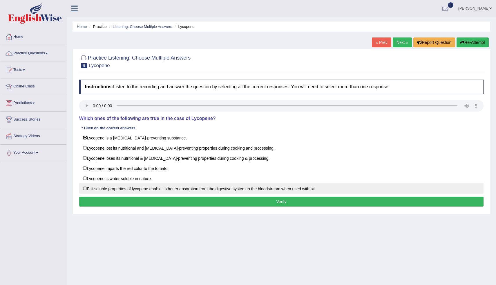
click at [88, 188] on label "Fat-soluble properties of lycopene enable its better absorption from the digest…" at bounding box center [281, 188] width 404 height 10
checkbox input "true"
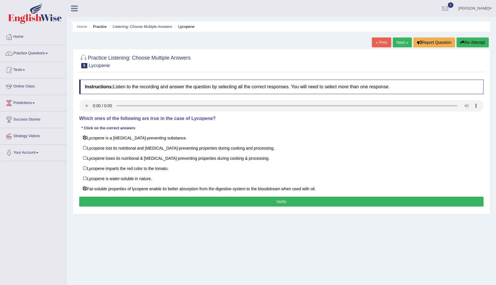
click at [124, 199] on button "Verify" at bounding box center [281, 201] width 404 height 10
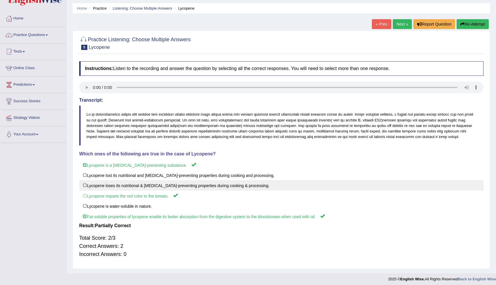
scroll to position [22, 0]
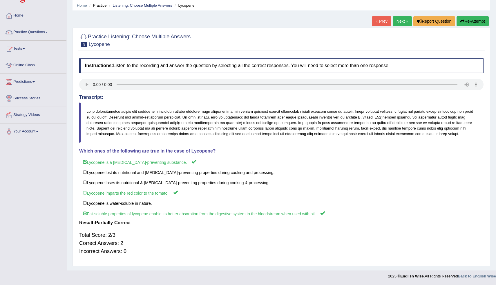
click at [402, 20] on link "Next »" at bounding box center [402, 21] width 19 height 10
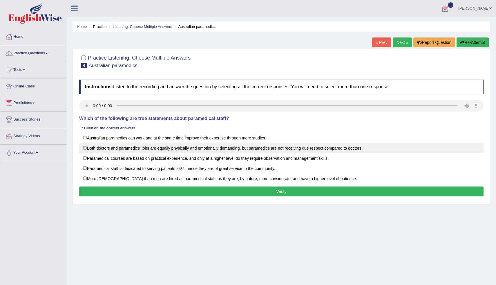
click at [161, 151] on label "Both doctors and paramedics' jobs are equally physically and emotionally demand…" at bounding box center [281, 147] width 404 height 10
checkbox input "true"
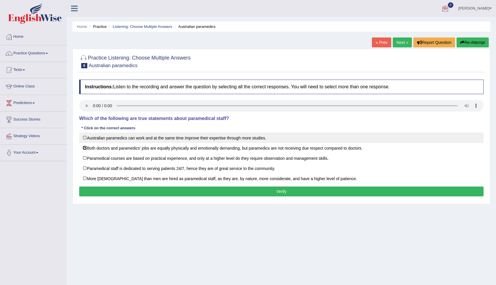
click at [158, 142] on label "Australian paramedics can work and at the same time improve their expertise thr…" at bounding box center [281, 137] width 404 height 10
checkbox input "true"
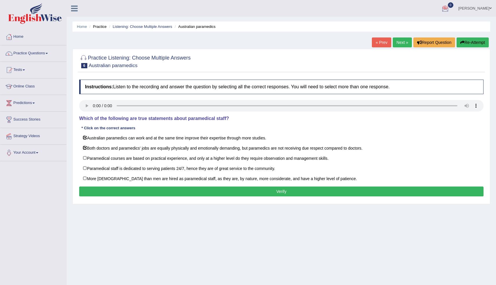
click at [288, 190] on button "Verify" at bounding box center [281, 191] width 404 height 10
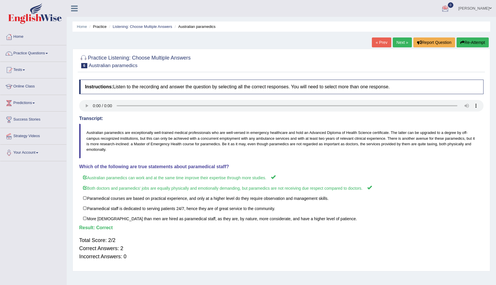
click at [405, 44] on link "Next »" at bounding box center [402, 42] width 19 height 10
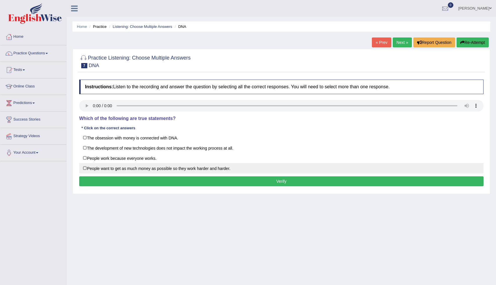
click at [105, 166] on label "People want to get as much money as possible so they work harder and harder." at bounding box center [281, 168] width 404 height 10
checkbox input "true"
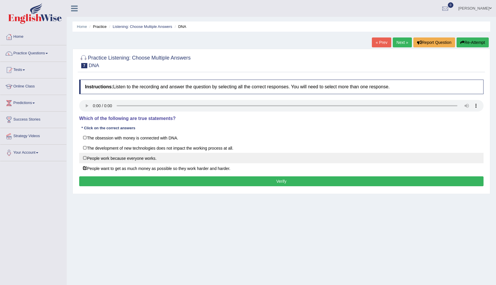
click at [132, 160] on label "People work because everyone works." at bounding box center [281, 158] width 404 height 10
checkbox input "true"
click at [163, 180] on button "Verify" at bounding box center [281, 181] width 404 height 10
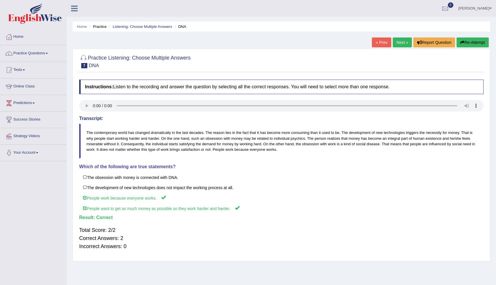
click at [399, 45] on link "Next »" at bounding box center [402, 42] width 19 height 10
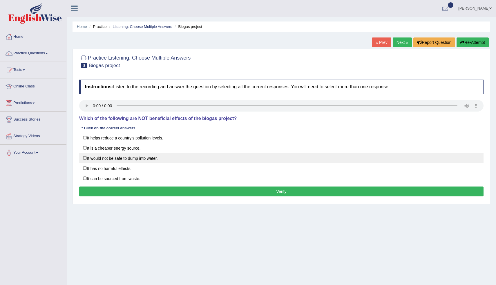
click at [115, 159] on label "It would not be safe to dump into water." at bounding box center [281, 158] width 404 height 10
checkbox input "true"
click at [132, 189] on button "Verify" at bounding box center [281, 191] width 404 height 10
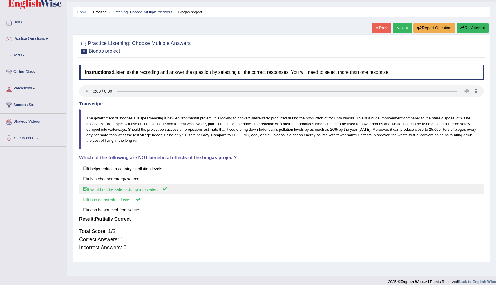
scroll to position [20, 0]
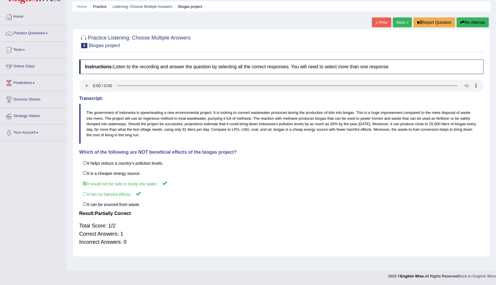
click at [398, 21] on link "Next »" at bounding box center [402, 22] width 19 height 10
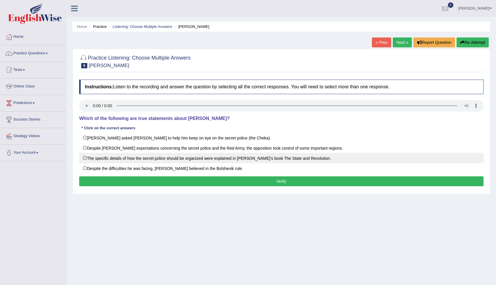
click at [91, 156] on label "The specific details of how the secret police should be organized were explaine…" at bounding box center [281, 158] width 404 height 10
checkbox input "true"
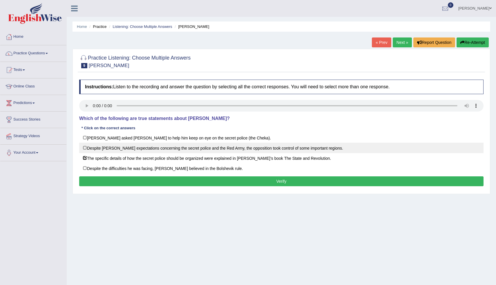
click at [138, 145] on label "Despite Vladimir Lenin’s expectations concerning the secret police and the Red …" at bounding box center [281, 147] width 404 height 10
checkbox input "true"
click at [175, 181] on button "Verify" at bounding box center [281, 181] width 404 height 10
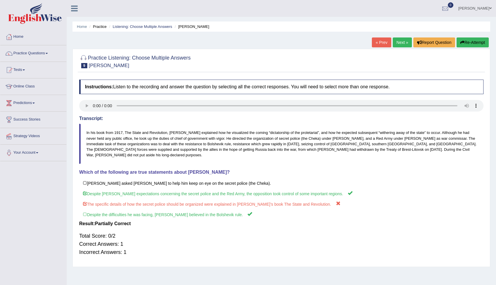
click at [397, 41] on link "Next »" at bounding box center [402, 42] width 19 height 10
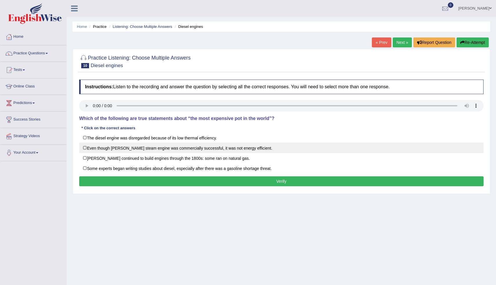
click at [95, 152] on label "Even though [PERSON_NAME] steam engine was commercially successful, it was not …" at bounding box center [281, 147] width 404 height 10
checkbox input "true"
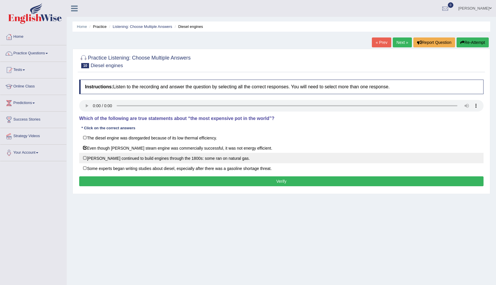
click at [87, 156] on label "[PERSON_NAME] continued to build engines through the 1800s: some ran on natural…" at bounding box center [281, 158] width 404 height 10
checkbox input "true"
click at [181, 184] on button "Verify" at bounding box center [281, 181] width 404 height 10
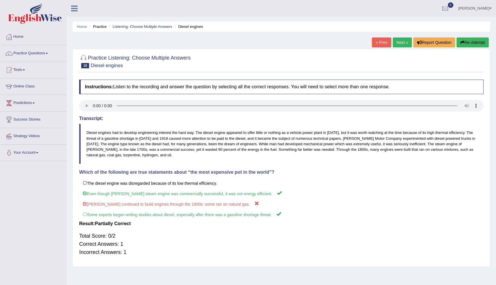
click at [346, 111] on div at bounding box center [281, 106] width 404 height 13
click at [403, 41] on link "Next »" at bounding box center [402, 42] width 19 height 10
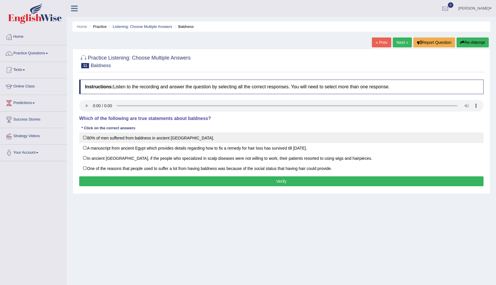
click at [94, 138] on label "80% of men suffered from baldness in ancient [GEOGRAPHIC_DATA]." at bounding box center [281, 137] width 404 height 10
checkbox input "true"
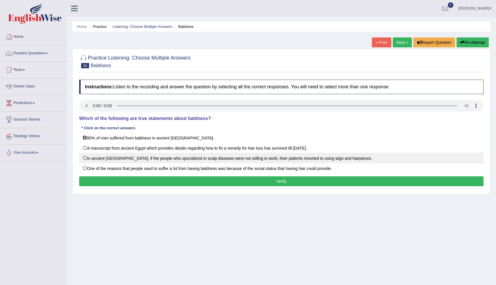
click at [89, 160] on label "In ancient [GEOGRAPHIC_DATA], if the people who specialized in scalp diseases w…" at bounding box center [281, 158] width 404 height 10
checkbox input "true"
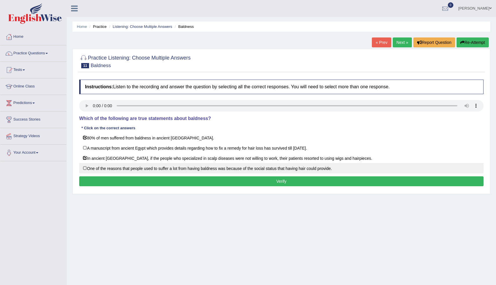
click at [177, 170] on label "One of the reasons that people used to suffer a lot from having baldness was be…" at bounding box center [281, 168] width 404 height 10
click at [83, 169] on label "One of the reasons that people used to suffer a lot from having baldness was be…" at bounding box center [281, 168] width 404 height 10
checkbox input "false"
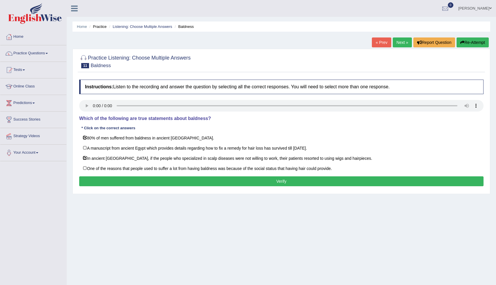
click at [91, 181] on button "Verify" at bounding box center [281, 181] width 404 height 10
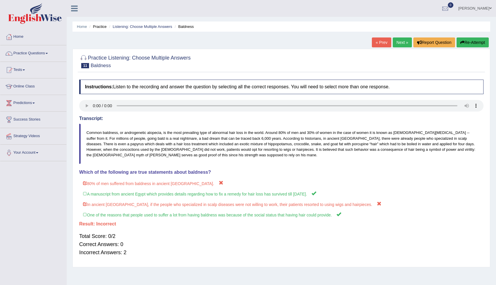
click at [472, 39] on button "Re-Attempt" at bounding box center [473, 42] width 32 height 10
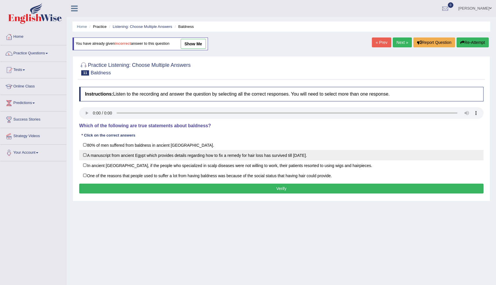
click at [90, 154] on label "A manuscript from ancient Egypt which provides details regarding how to fix a r…" at bounding box center [281, 155] width 404 height 10
checkbox input "true"
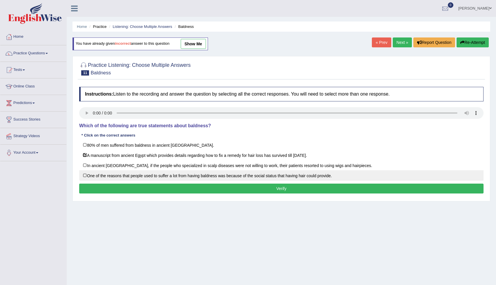
click at [198, 173] on label "One of the reasons that people used to suffer a lot from having baldness was be…" at bounding box center [281, 175] width 404 height 10
checkbox input "true"
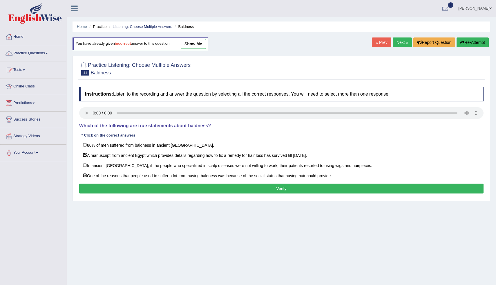
click at [191, 185] on button "Verify" at bounding box center [281, 188] width 404 height 10
